Goal: Navigation & Orientation: Understand site structure

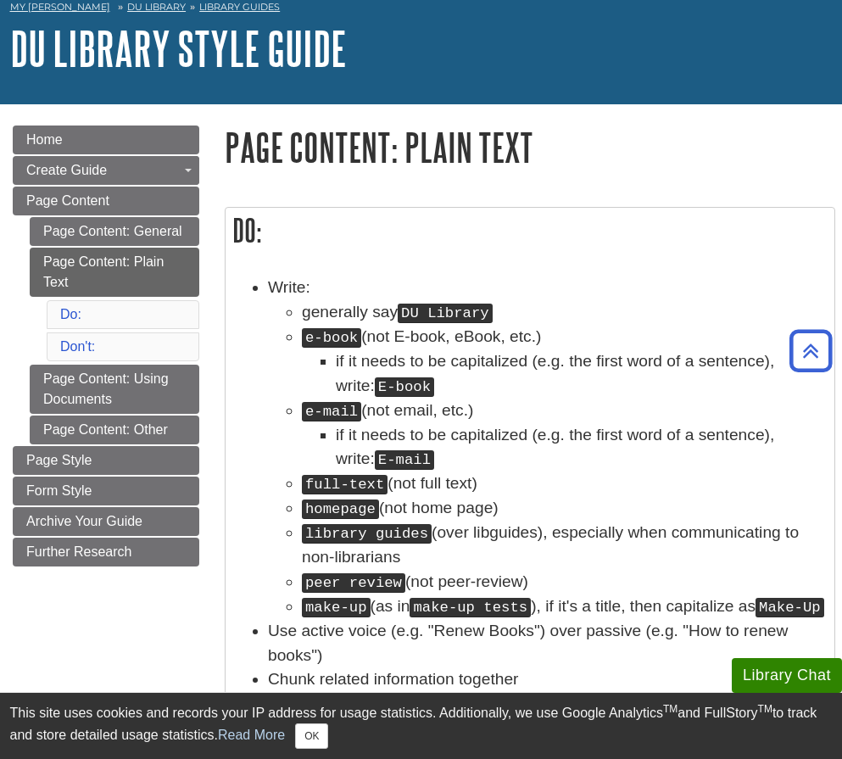
scroll to position [85, 0]
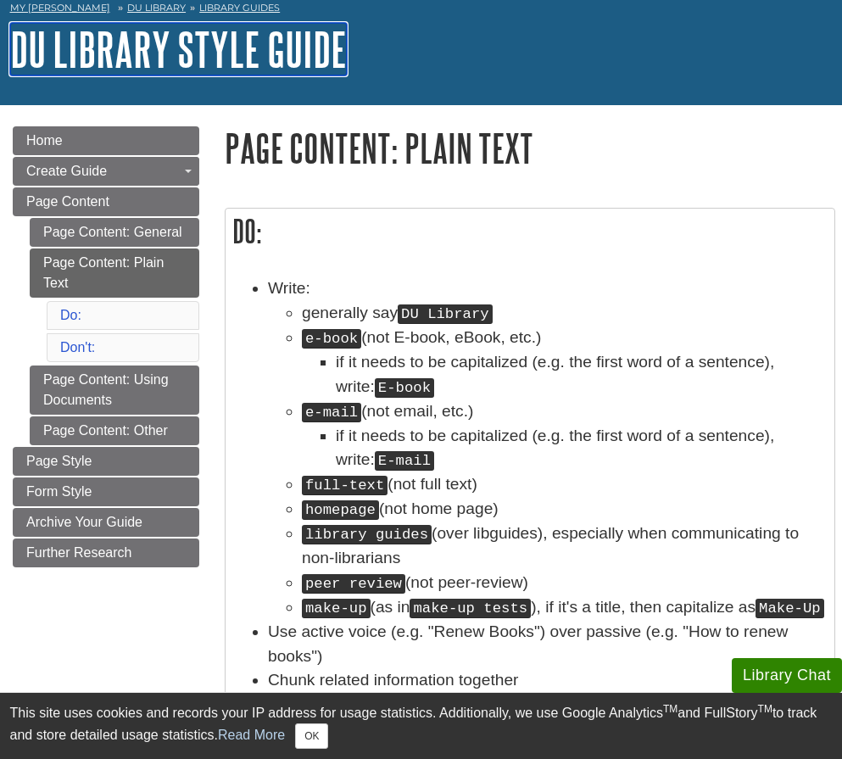
click at [61, 62] on link "DU Library Style Guide" at bounding box center [178, 49] width 337 height 53
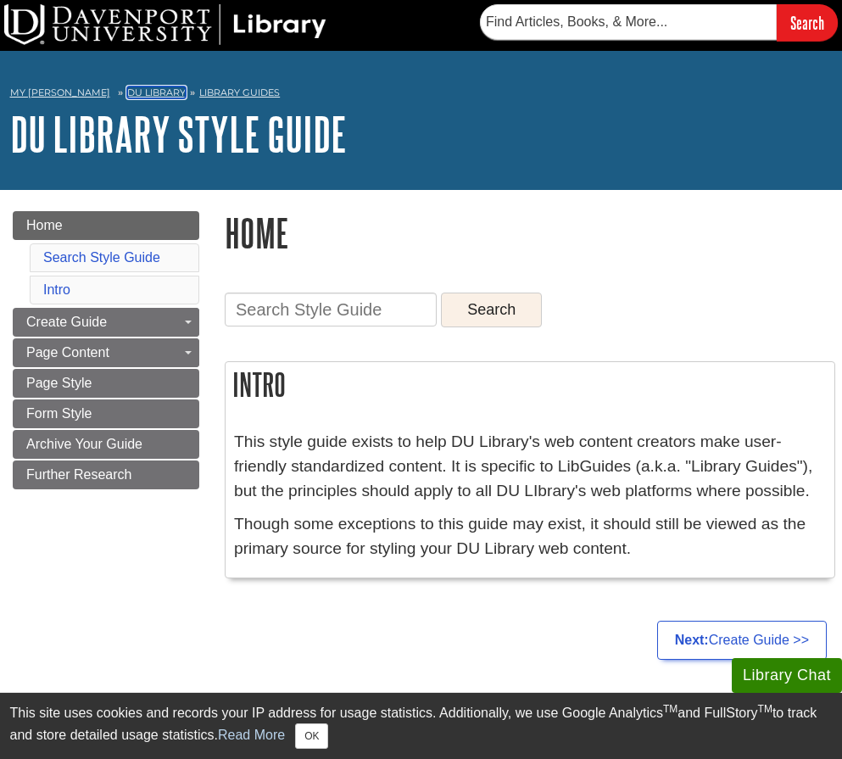
click at [137, 92] on link "DU Library" at bounding box center [156, 93] width 59 height 12
